Goal: Information Seeking & Learning: Check status

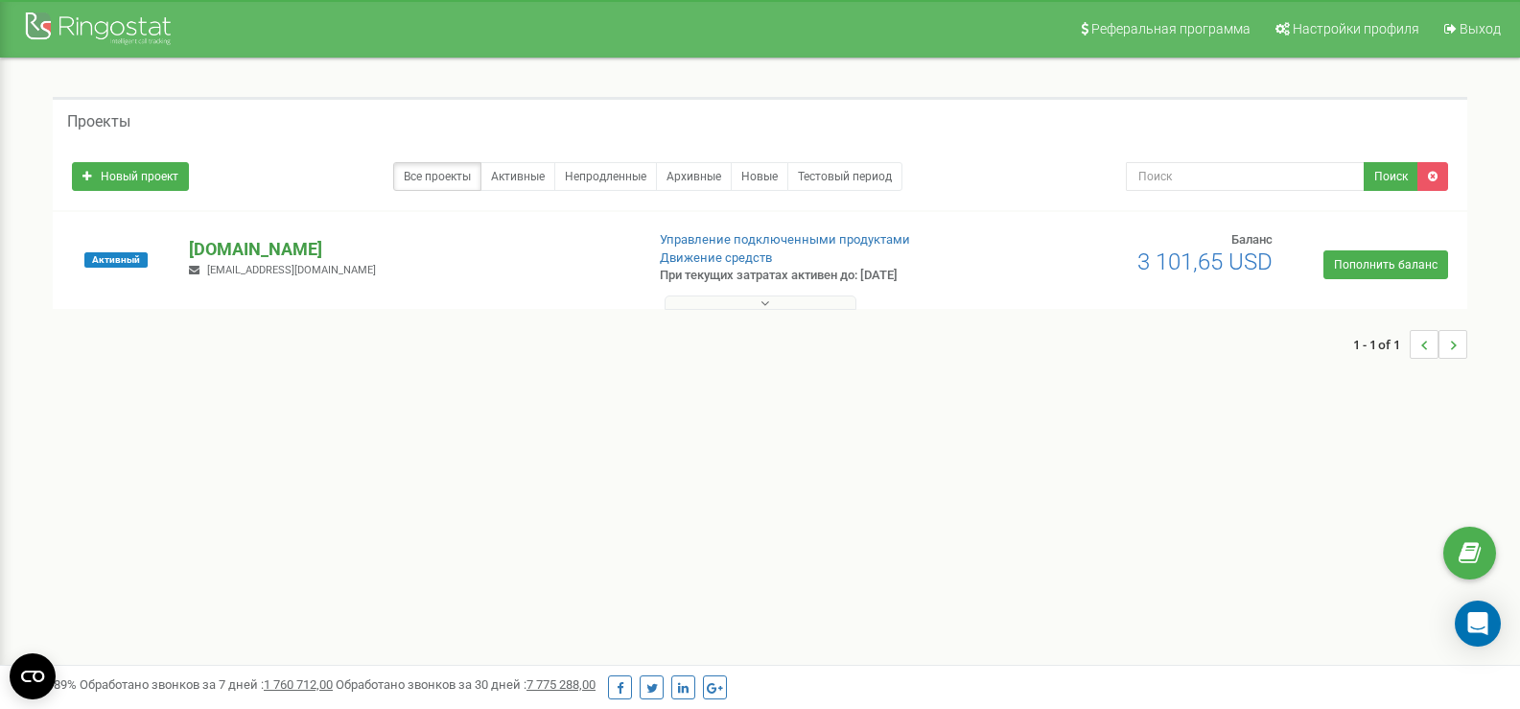
click at [282, 248] on p "[DOMAIN_NAME]" at bounding box center [408, 249] width 439 height 25
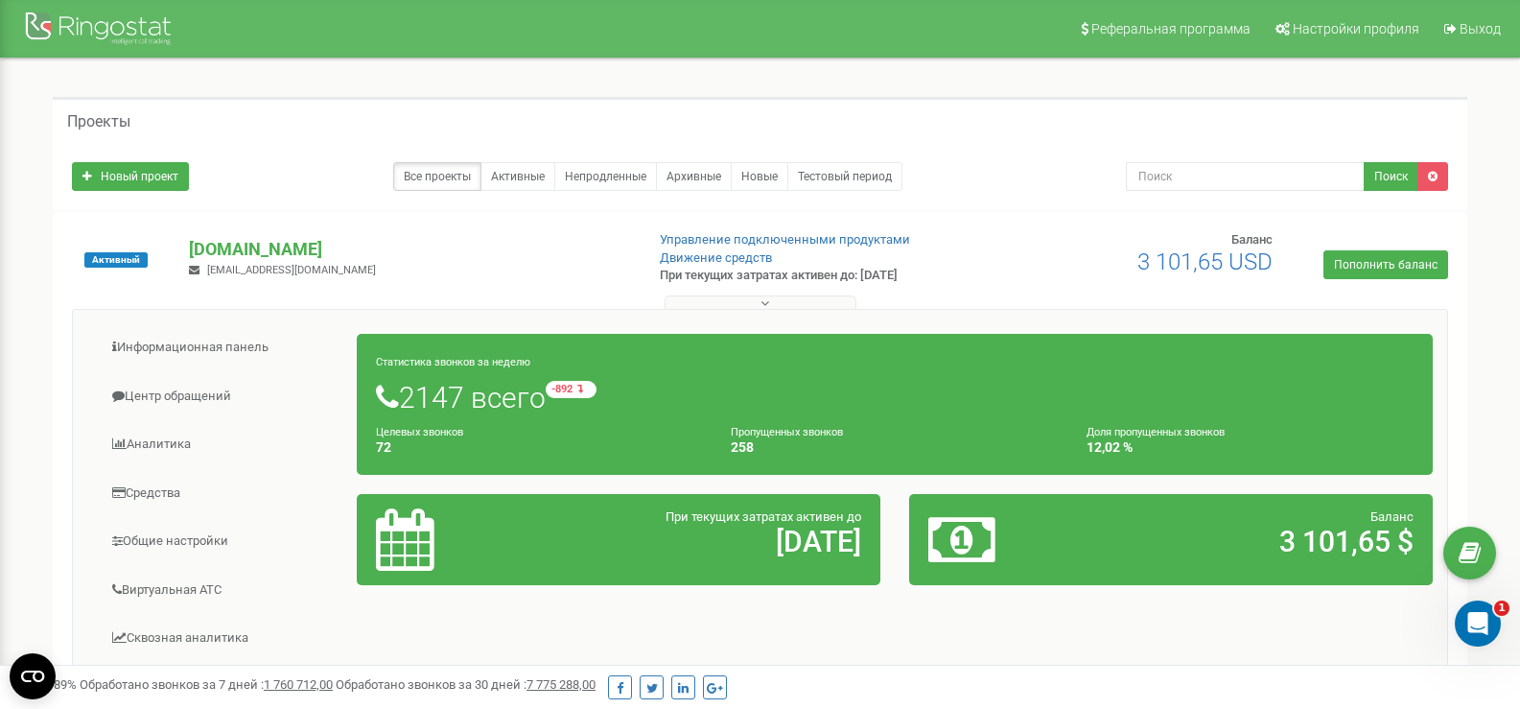
click at [770, 301] on button at bounding box center [760, 302] width 192 height 14
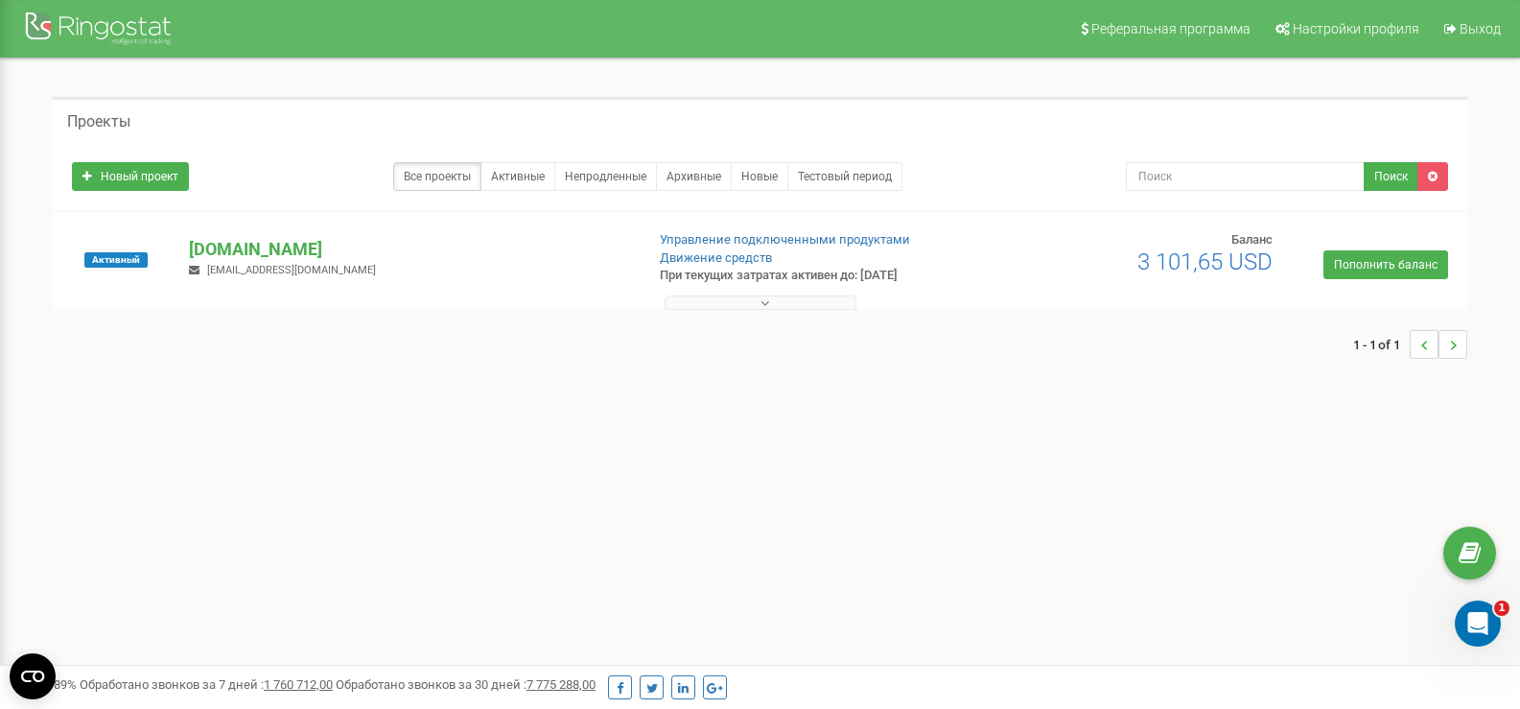
click at [236, 232] on div "Активный rutapolyana.com t5551955@gmail.com Управление подключенными продуктами…" at bounding box center [760, 269] width 1405 height 77
click at [244, 244] on p "[DOMAIN_NAME]" at bounding box center [408, 249] width 439 height 25
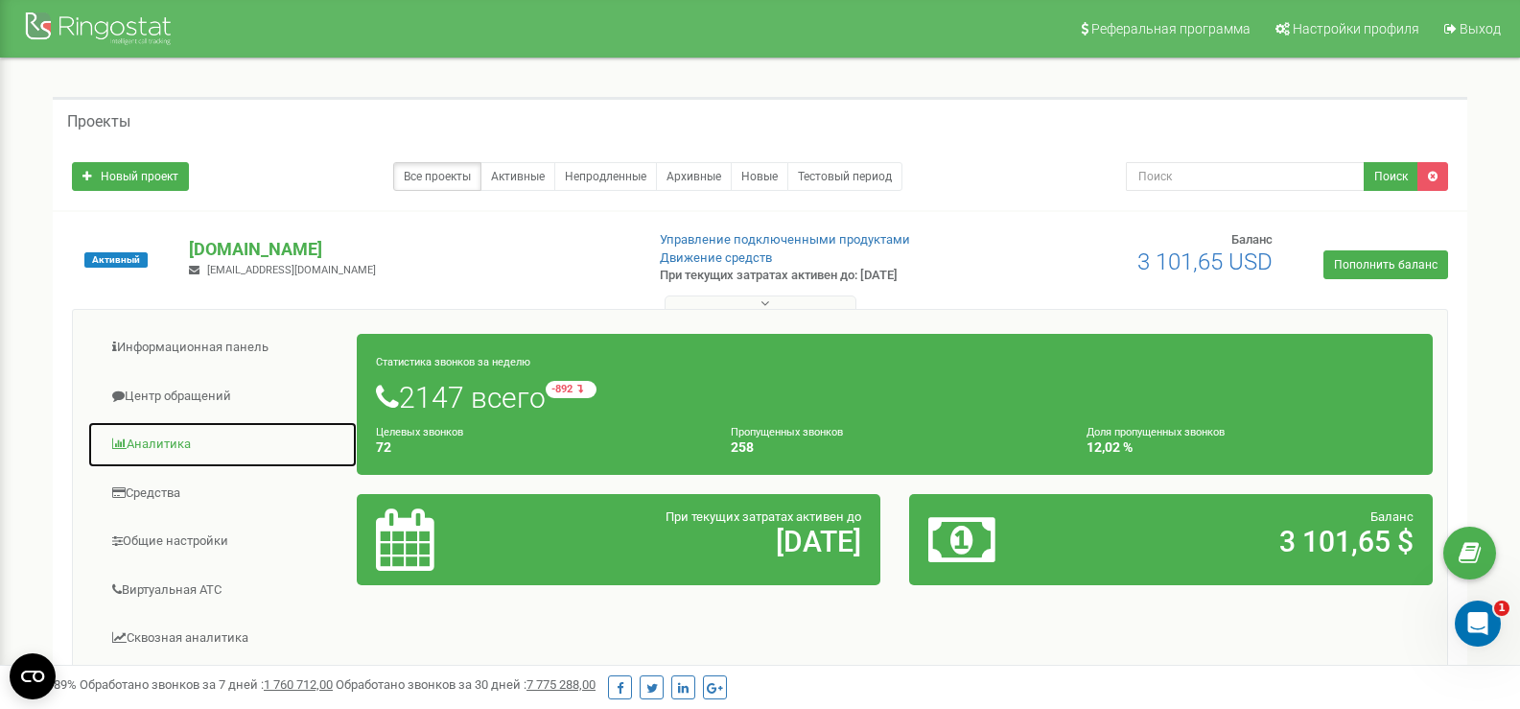
click at [143, 449] on link "Аналитика" at bounding box center [222, 444] width 270 height 47
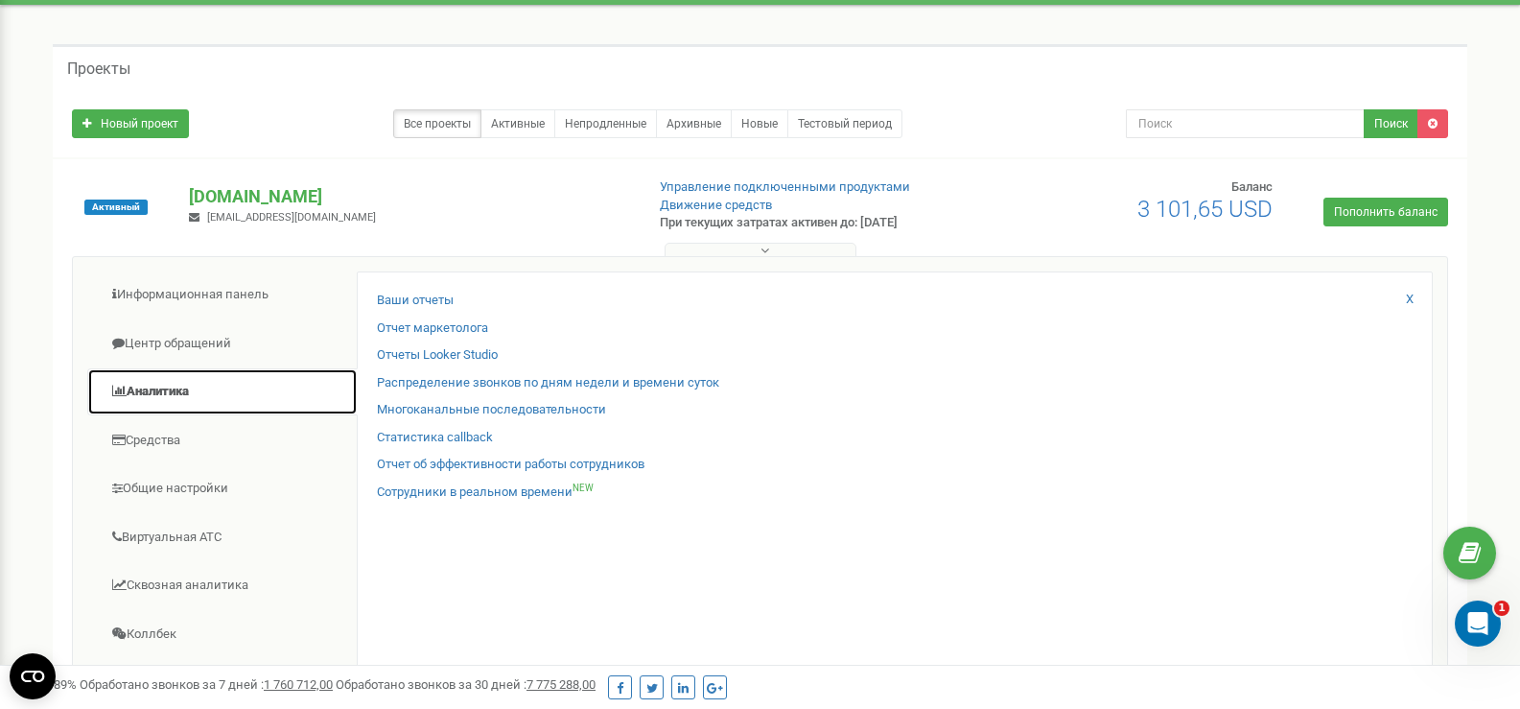
scroll to position [96, 0]
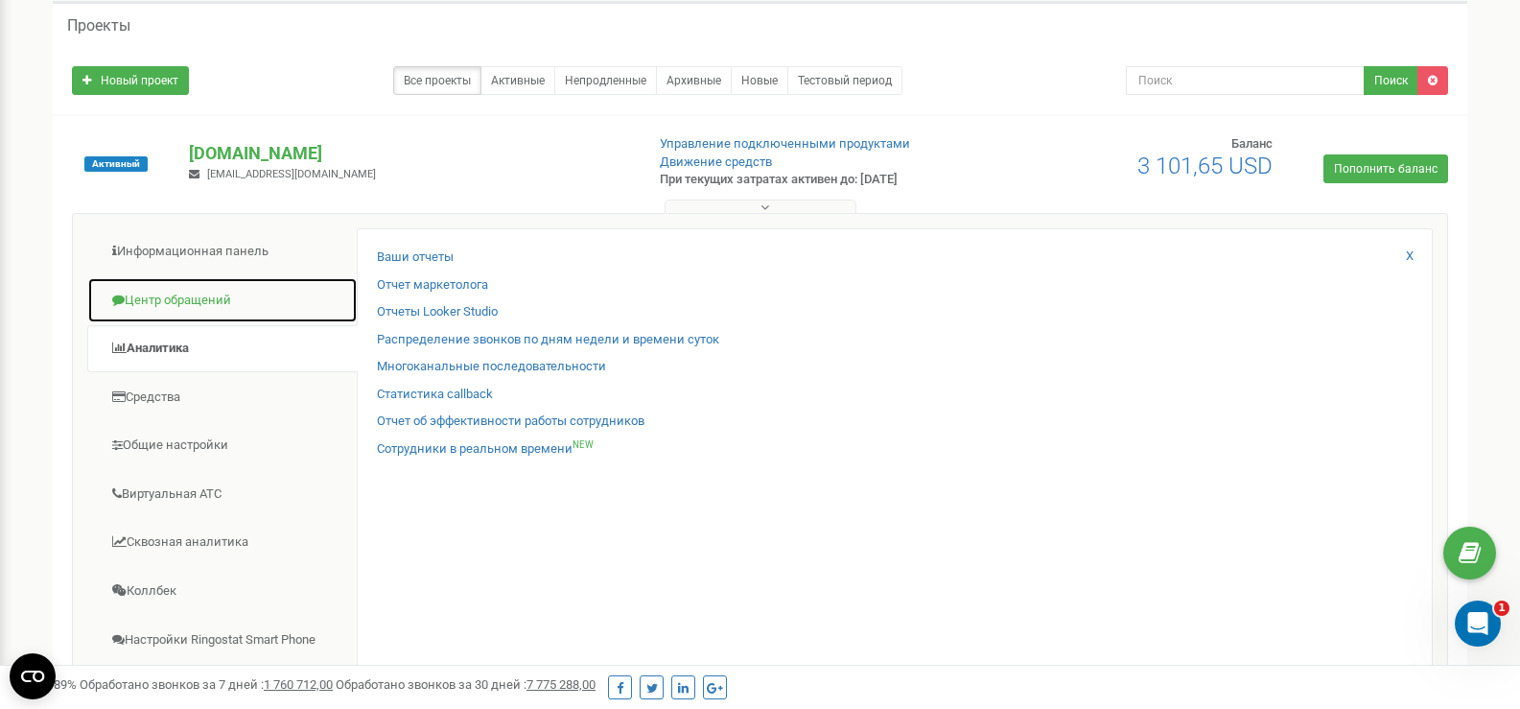
click at [202, 303] on link "Центр обращений" at bounding box center [222, 300] width 270 height 47
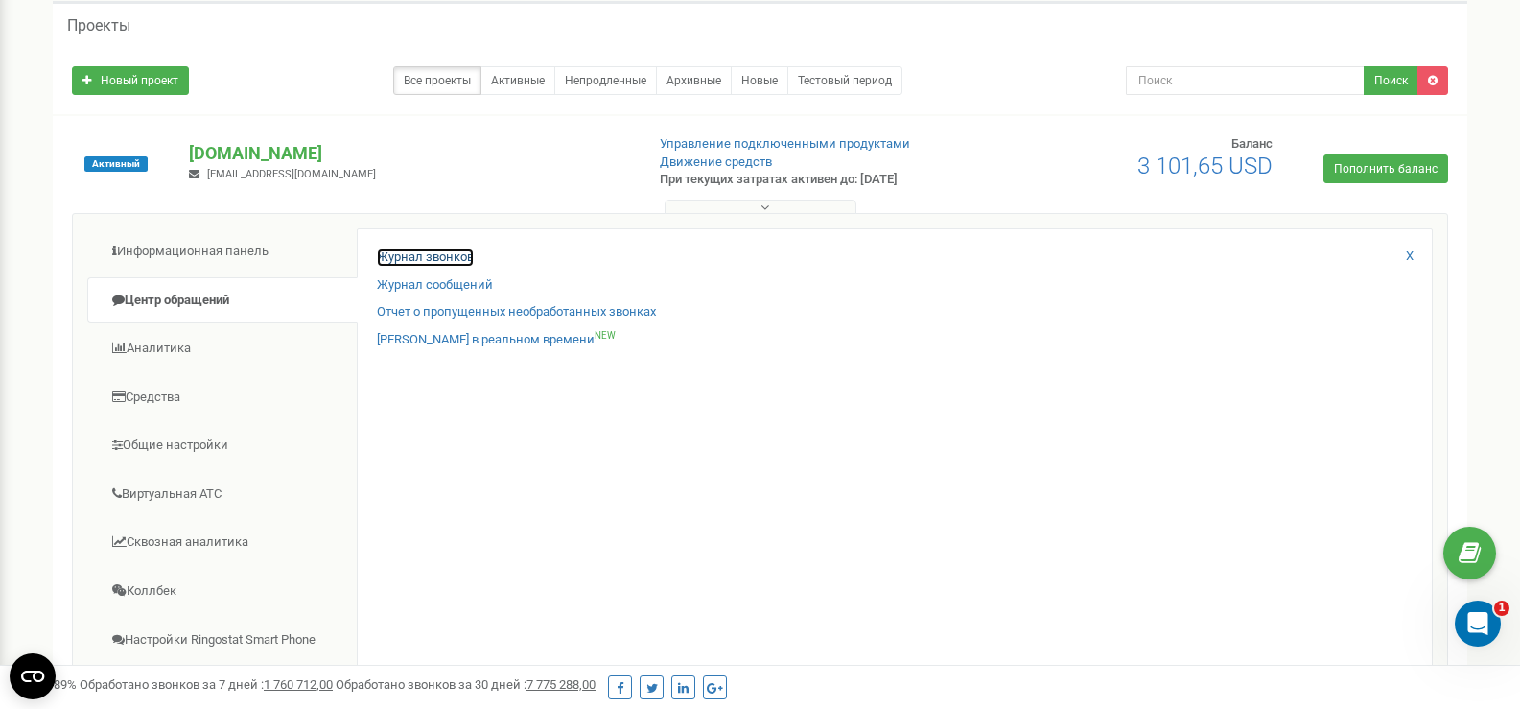
click at [425, 256] on link "Журнал звонков" at bounding box center [425, 257] width 97 height 18
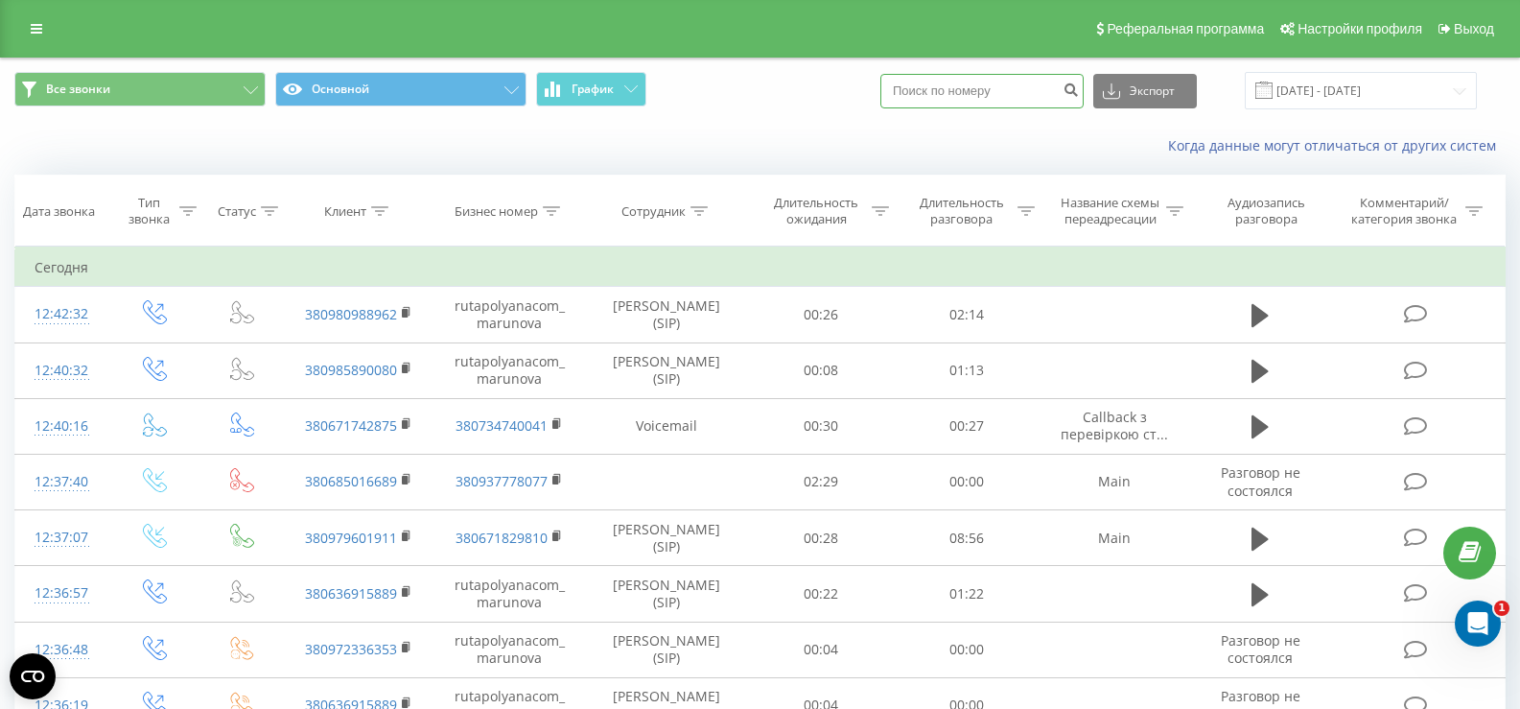
click at [1023, 89] on input at bounding box center [981, 91] width 203 height 35
type input "0979601911"
click at [1079, 93] on icon "submit" at bounding box center [1070, 87] width 16 height 12
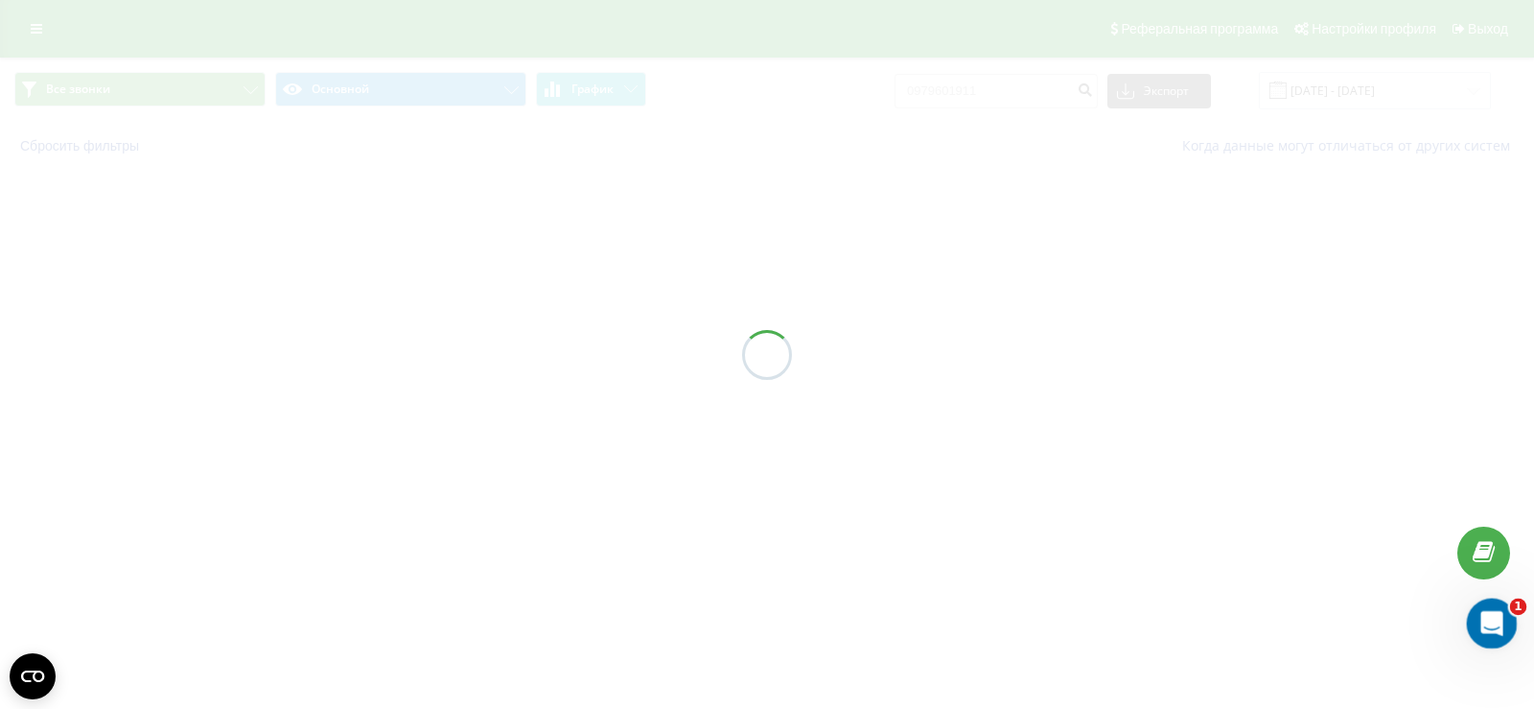
click at [1492, 614] on icon "Открыть службу сообщений Intercom" at bounding box center [1490, 621] width 32 height 32
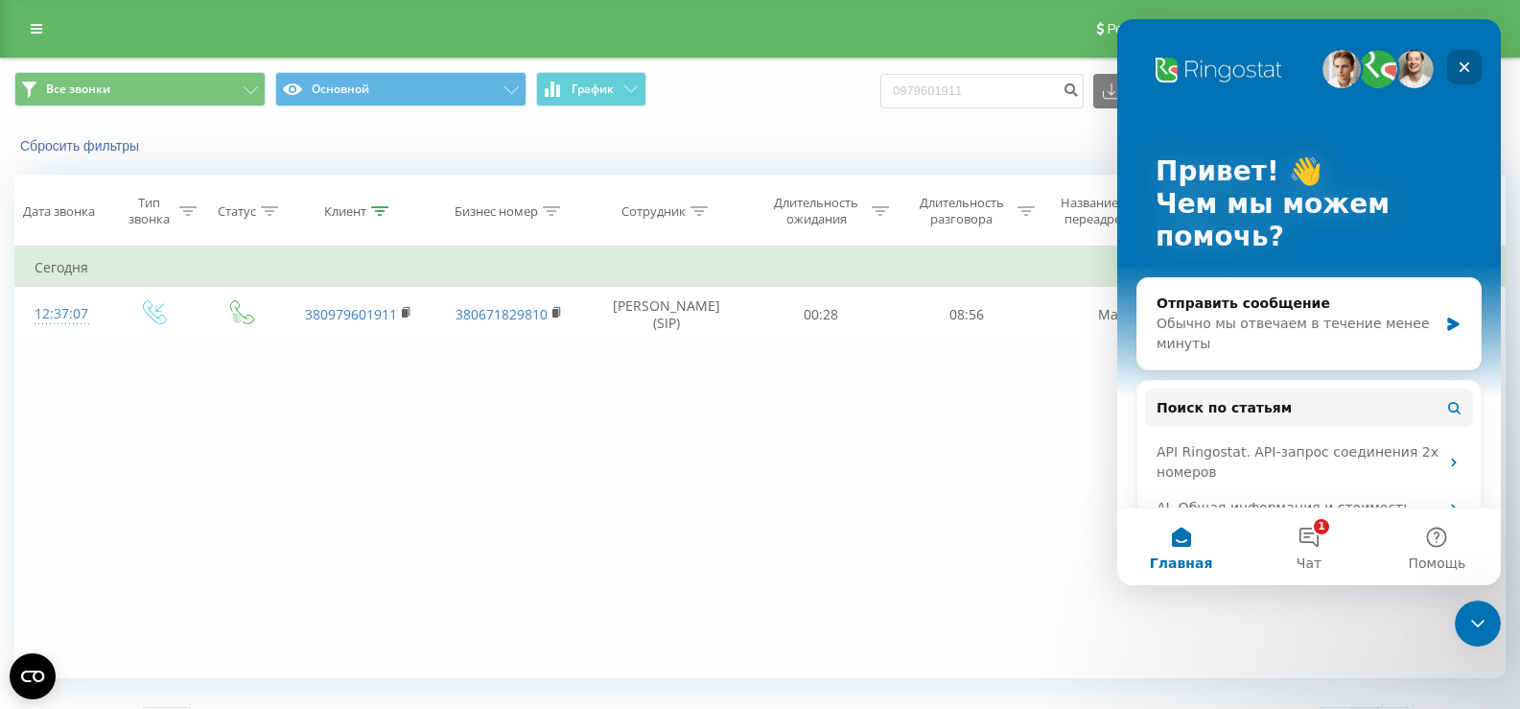
click at [1464, 65] on icon "Закрыть" at bounding box center [1463, 66] width 15 height 15
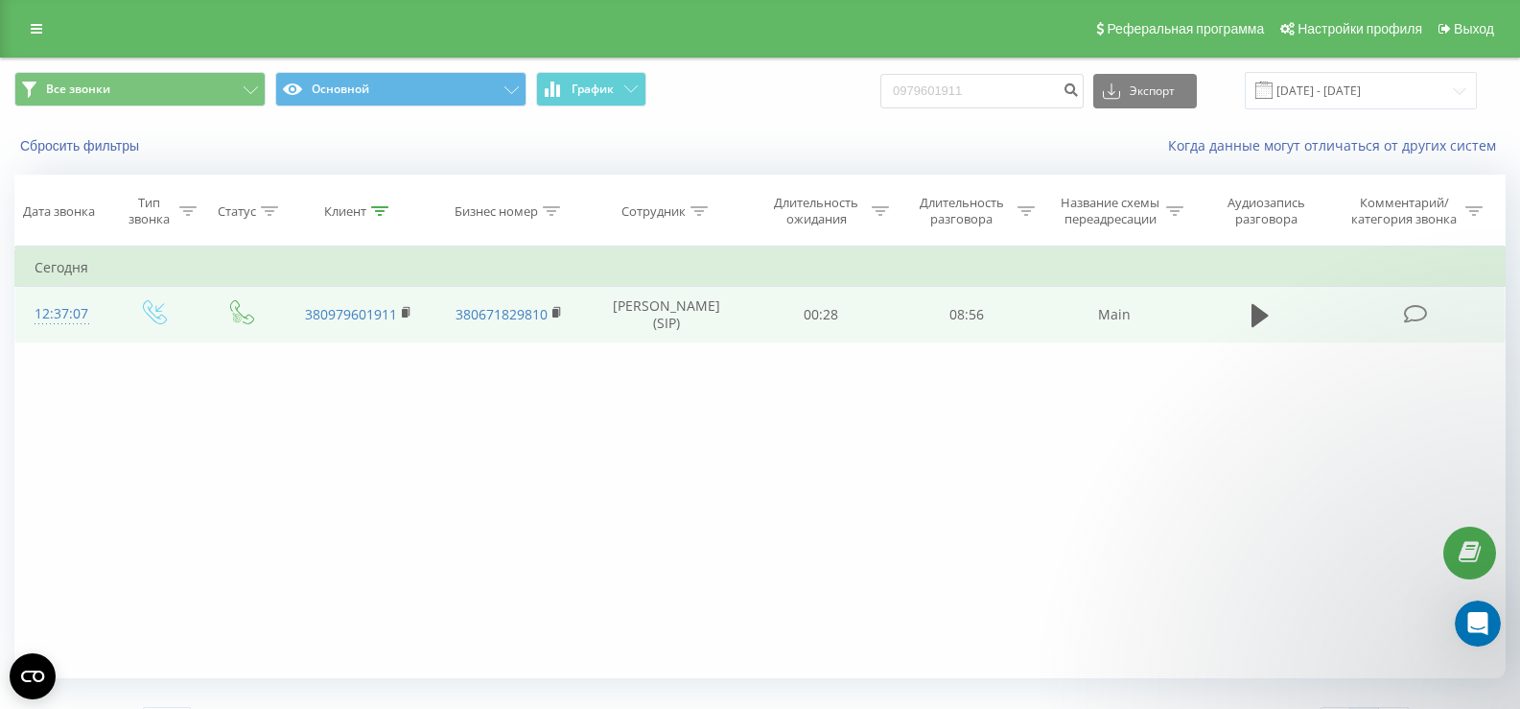
click at [1406, 313] on icon at bounding box center [1416, 314] width 24 height 20
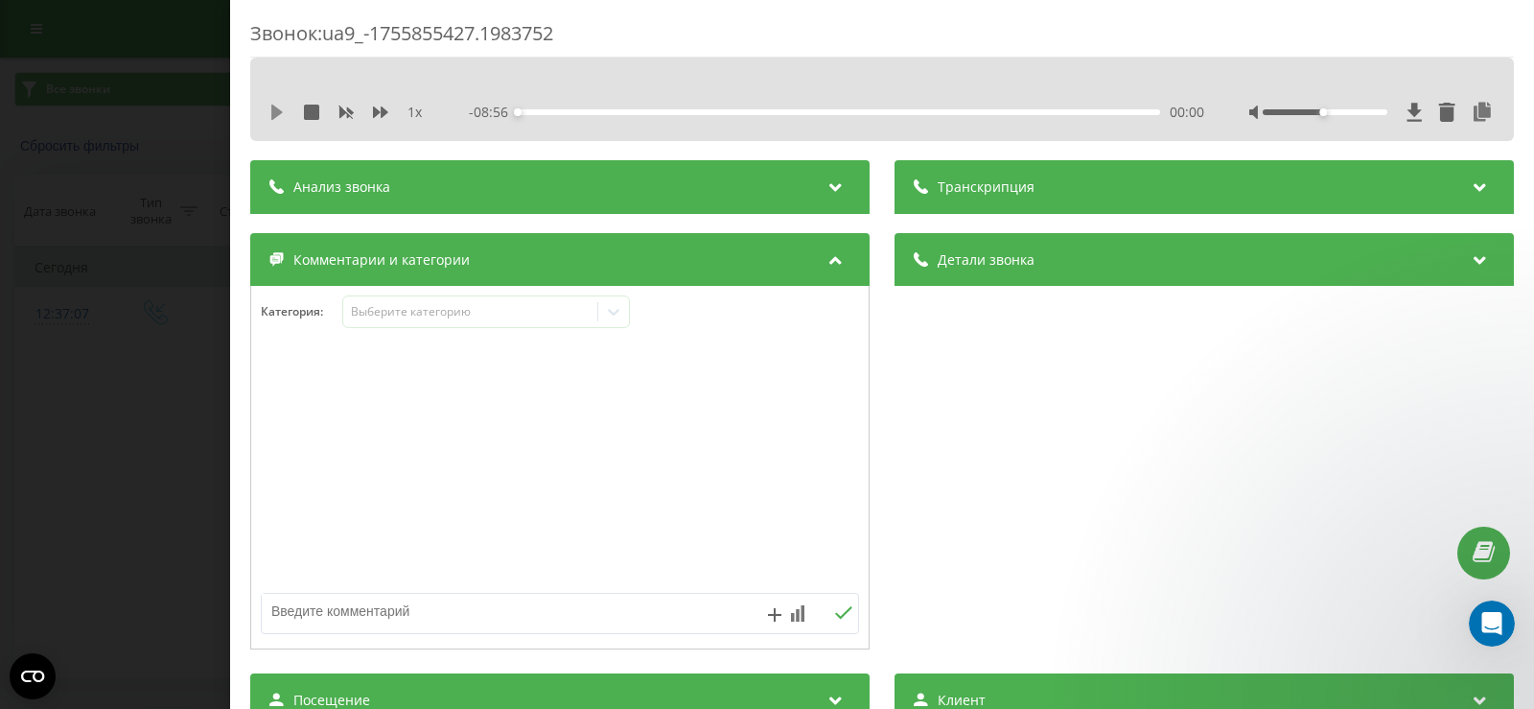
click at [278, 108] on icon at bounding box center [276, 112] width 15 height 15
click at [277, 111] on icon at bounding box center [276, 112] width 15 height 15
click at [1439, 113] on icon at bounding box center [1447, 112] width 16 height 19
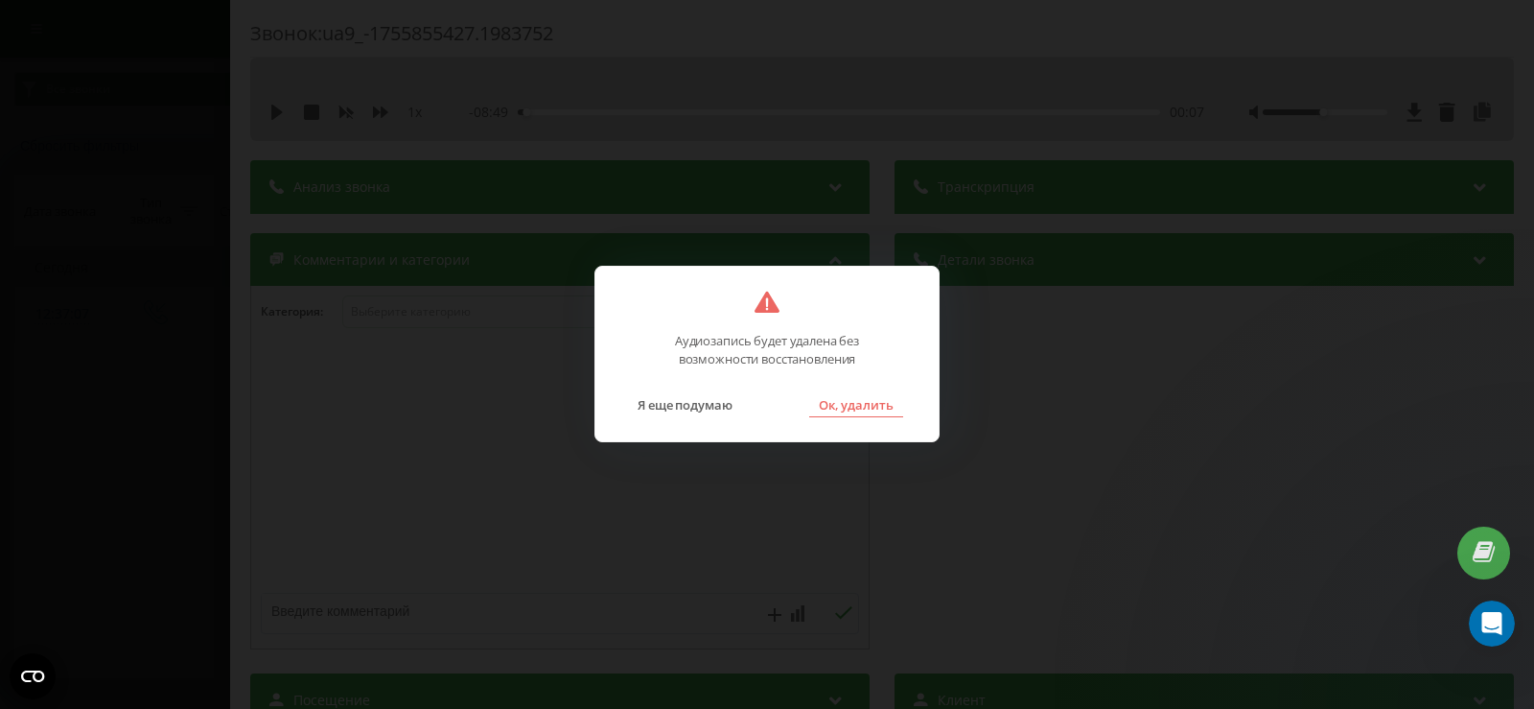
click at [862, 405] on button "Ок, удалить" at bounding box center [856, 404] width 94 height 25
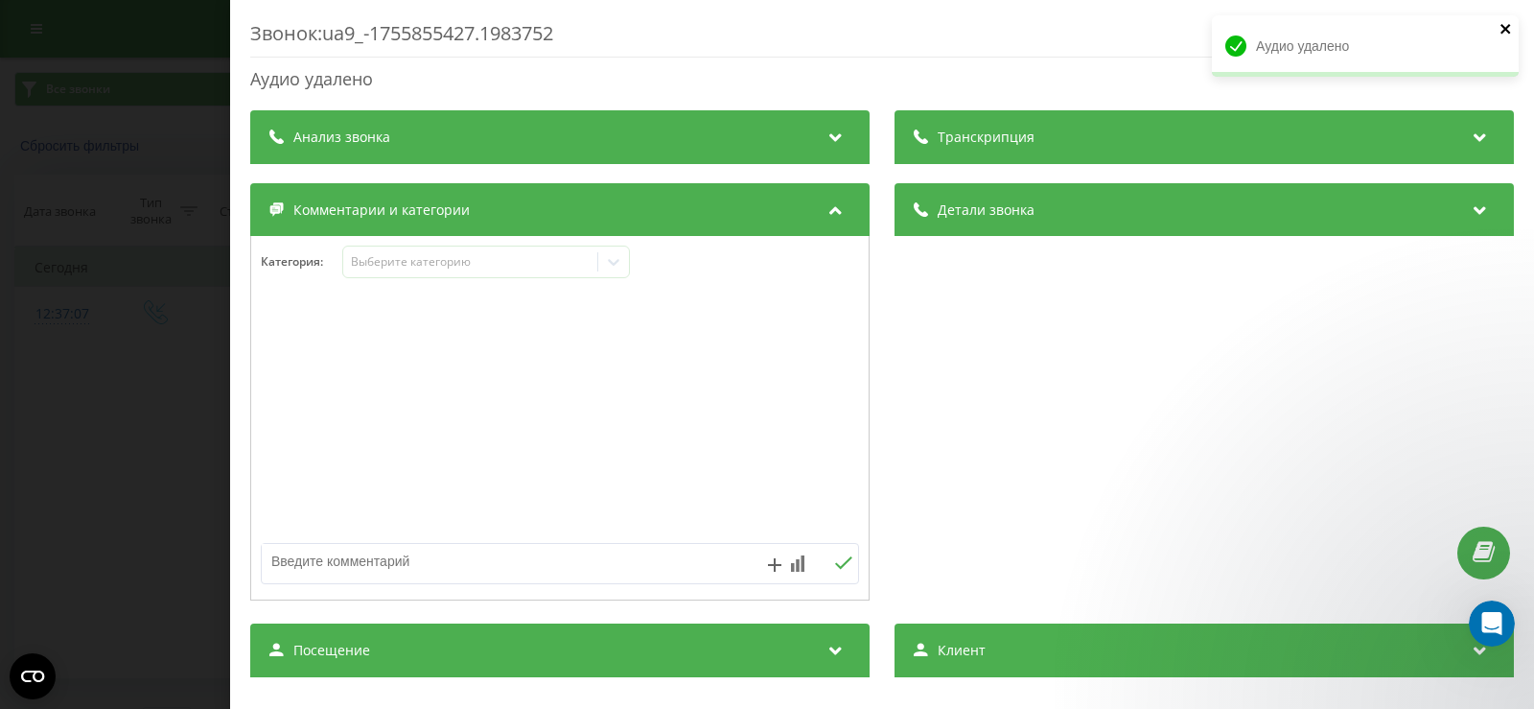
click at [1505, 27] on icon "close" at bounding box center [1505, 28] width 13 height 15
click at [131, 487] on div "Звонок : ua9_-1755855427.1983752 Аудио удалено Транскрипция Для анализа AI буду…" at bounding box center [767, 354] width 1534 height 709
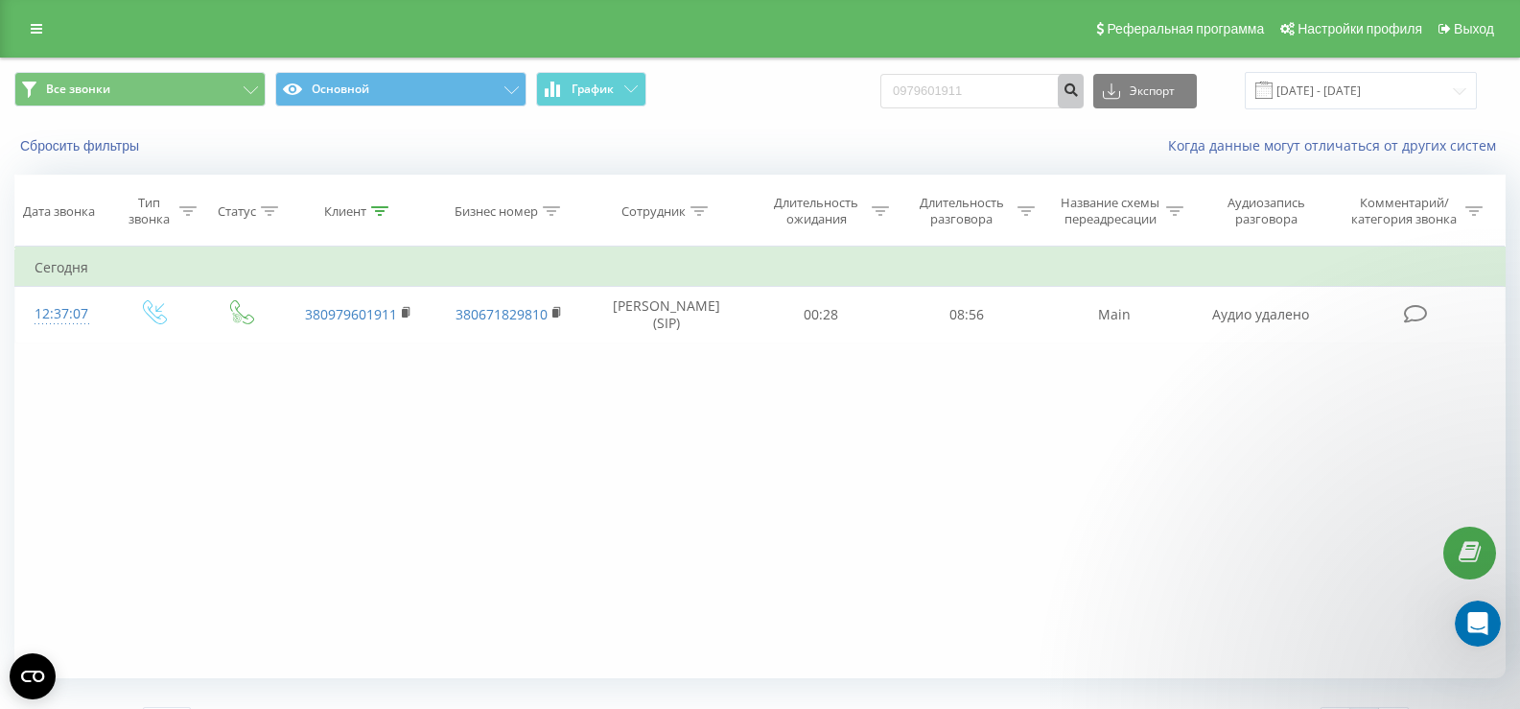
click at [1079, 90] on icon "submit" at bounding box center [1070, 87] width 16 height 12
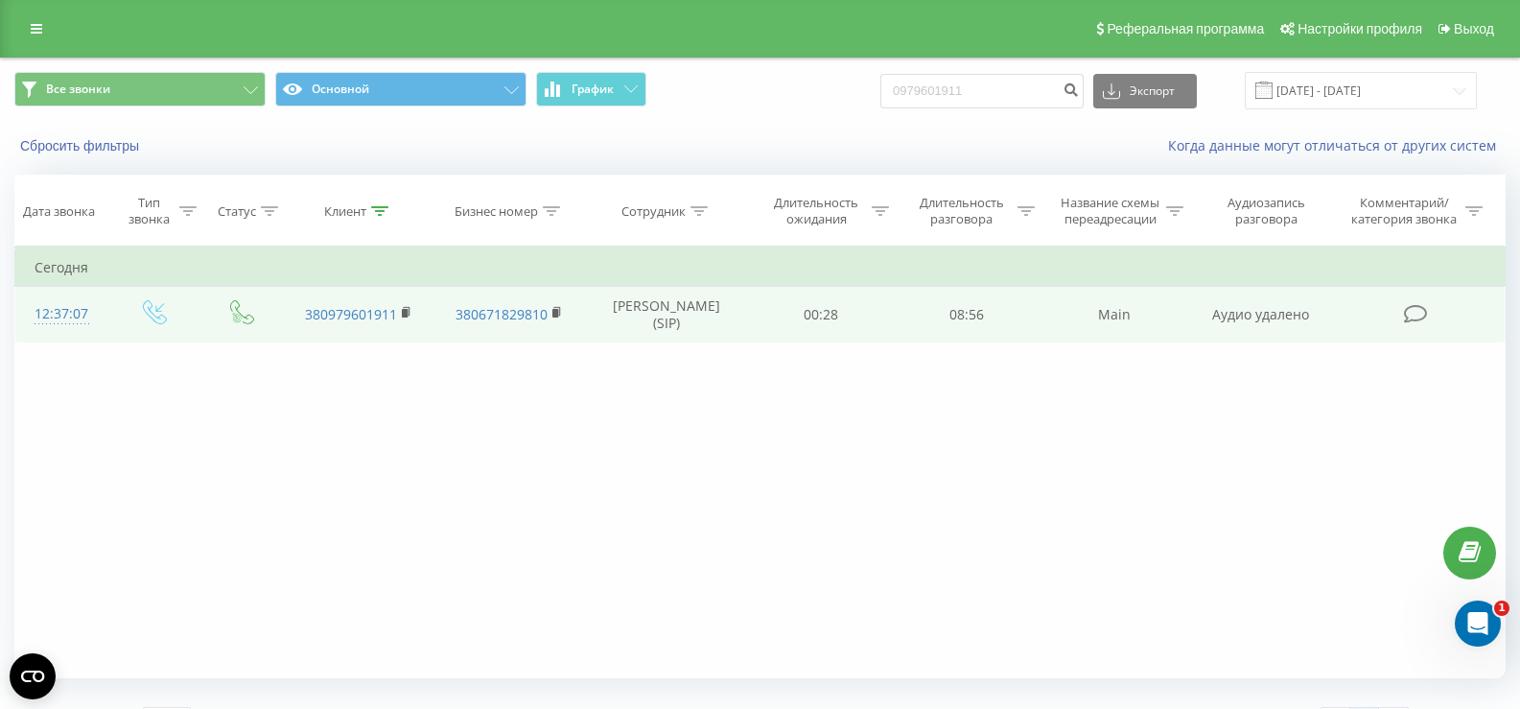
click at [1269, 310] on span "Аудио удалено" at bounding box center [1260, 314] width 97 height 18
click at [1187, 309] on td "Main" at bounding box center [1113, 315] width 151 height 56
click at [1279, 319] on span "Аудио удалено" at bounding box center [1260, 314] width 97 height 18
click at [1047, 316] on td "Main" at bounding box center [1113, 315] width 151 height 56
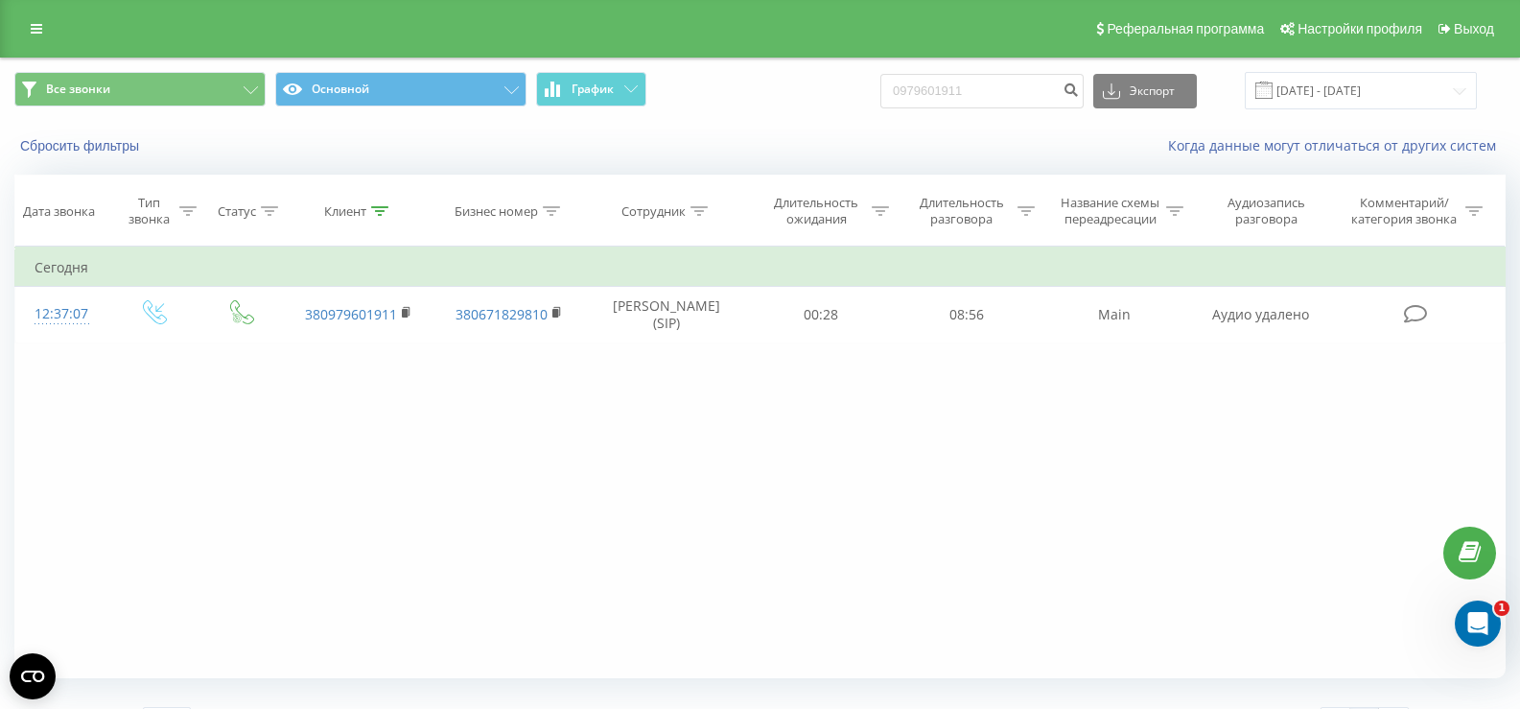
click at [505, 453] on div "Фильтровать по условию Равно Введите значение Отмена OK Фильтровать по условию …" at bounding box center [759, 461] width 1491 height 431
click at [35, 27] on icon at bounding box center [37, 28] width 12 height 13
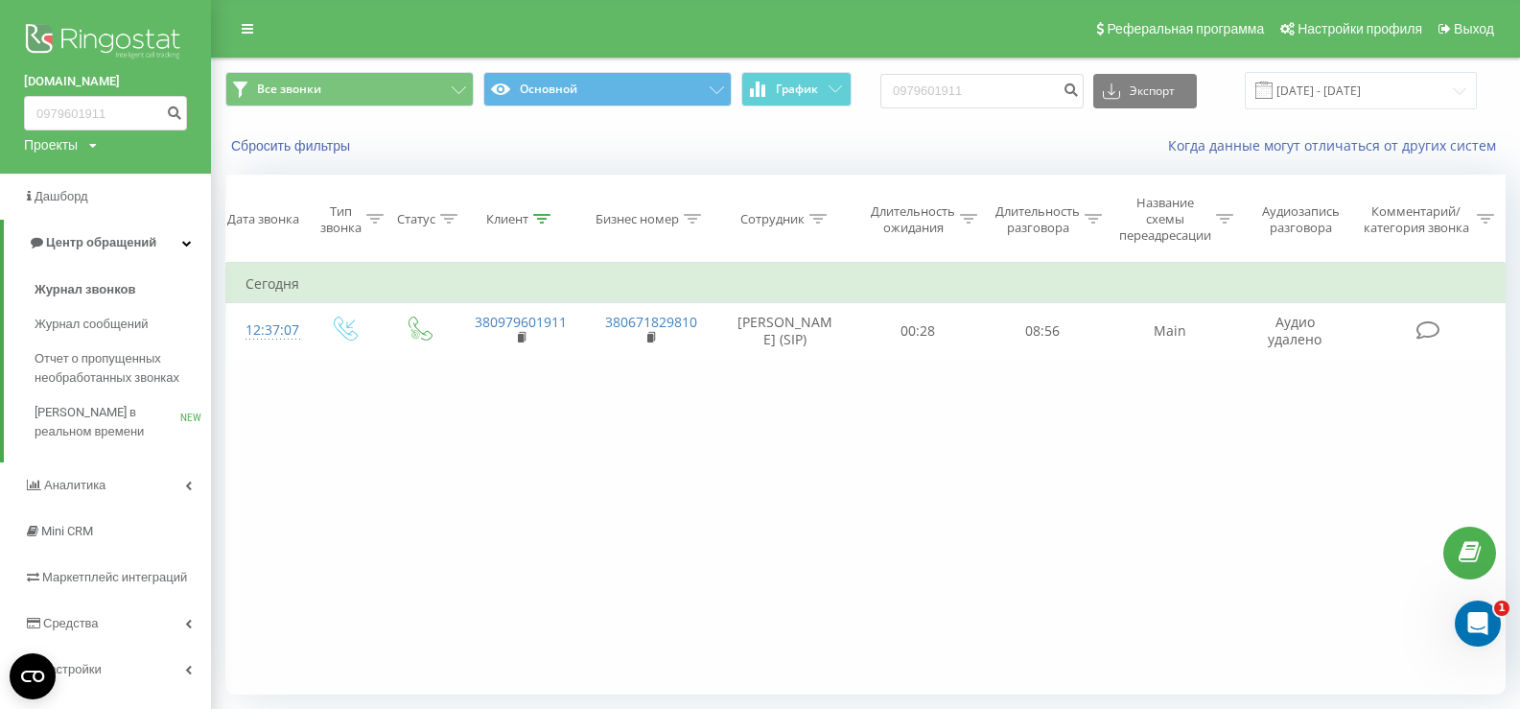
click at [44, 141] on div "Проекты" at bounding box center [51, 144] width 54 height 19
click at [83, 173] on link "[DOMAIN_NAME]" at bounding box center [86, 173] width 93 height 15
